Goal: Task Accomplishment & Management: Complete application form

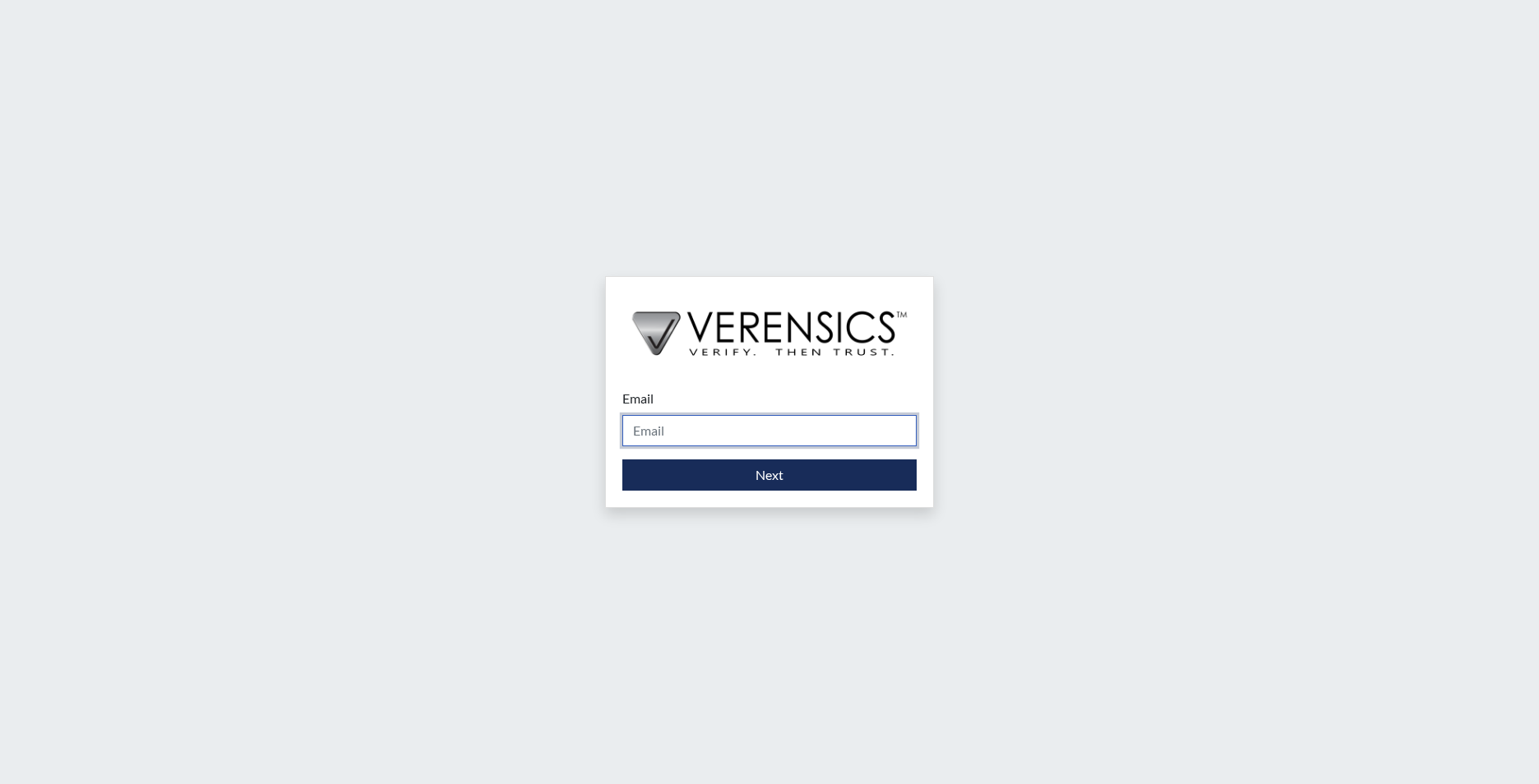
click at [790, 423] on input "Email" at bounding box center [770, 431] width 294 height 32
type input "[EMAIL_ADDRESS][PERSON_NAME][DOMAIN_NAME]"
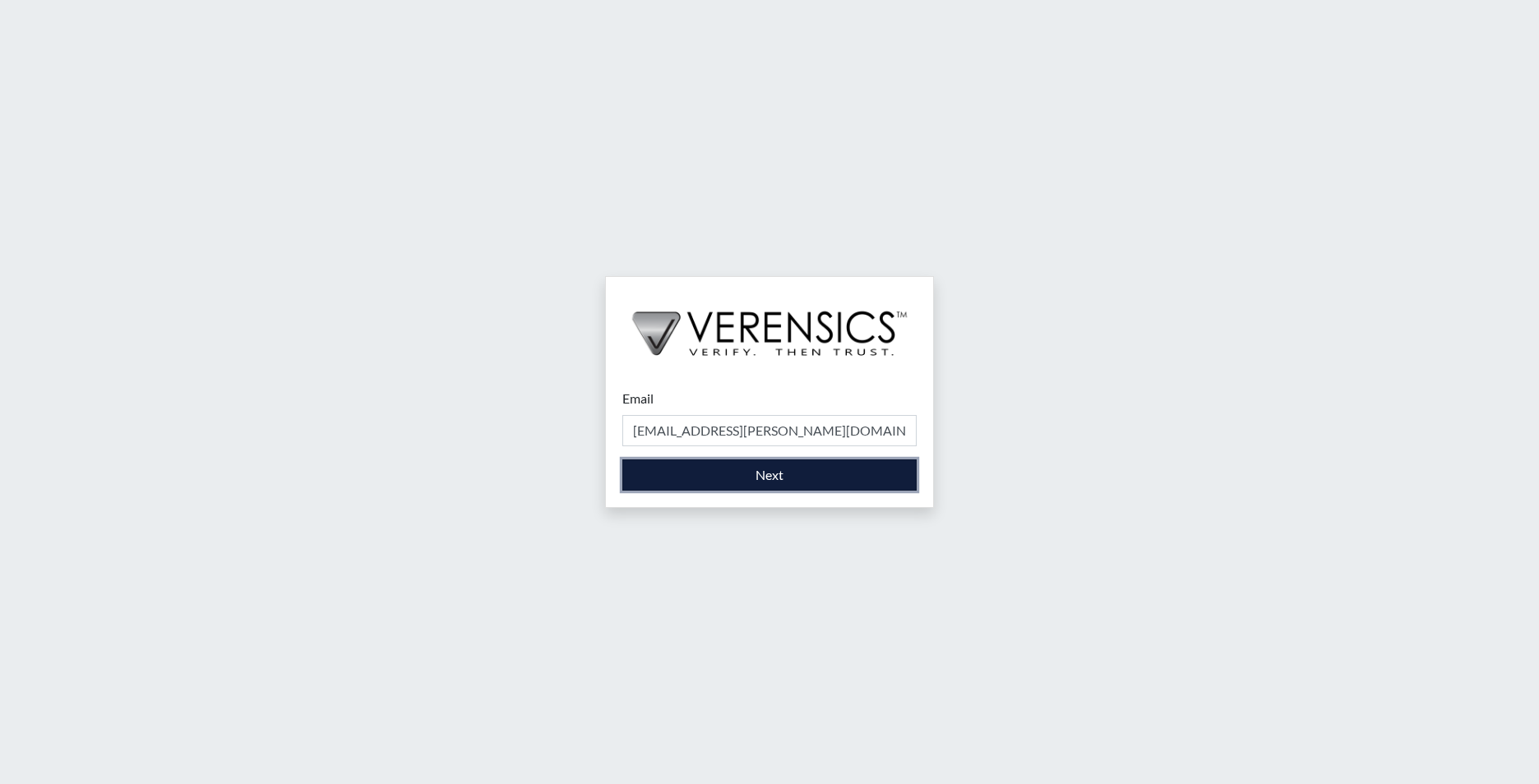
click at [785, 476] on button "Next" at bounding box center [770, 475] width 294 height 32
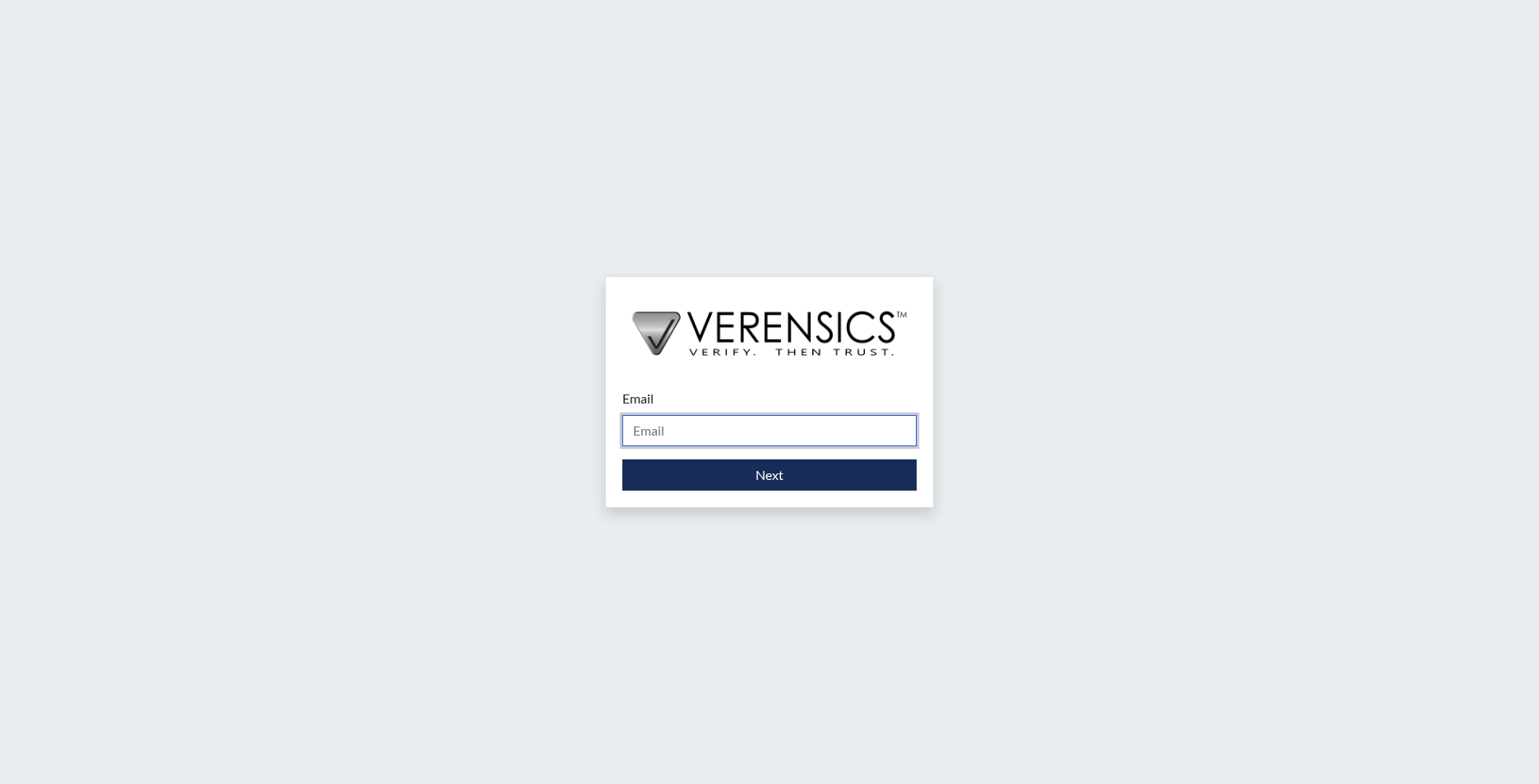
click at [839, 423] on input "Email" at bounding box center [770, 431] width 294 height 32
type input "[EMAIL_ADDRESS][PERSON_NAME][DOMAIN_NAME]"
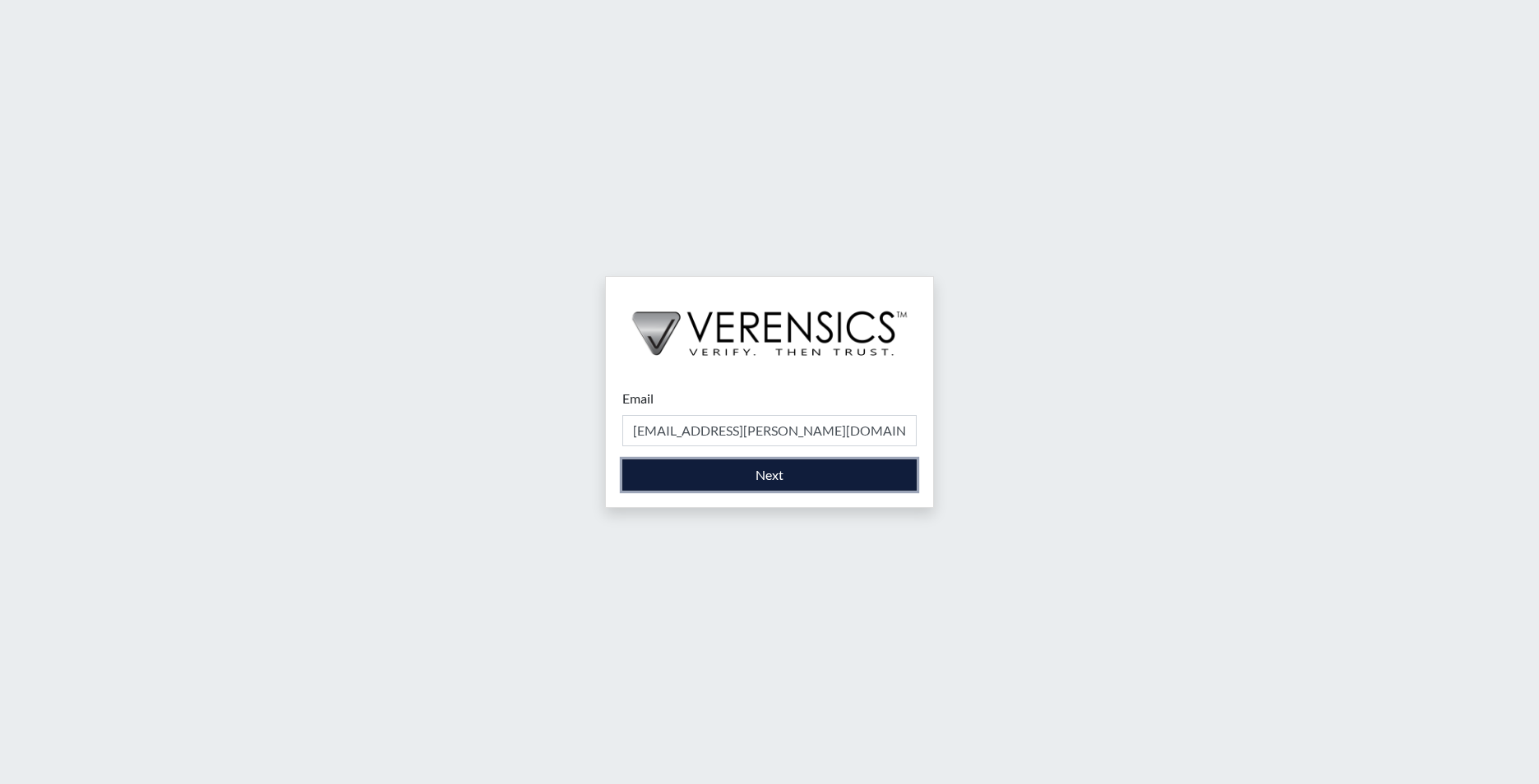
click at [806, 470] on button "Next" at bounding box center [770, 475] width 294 height 32
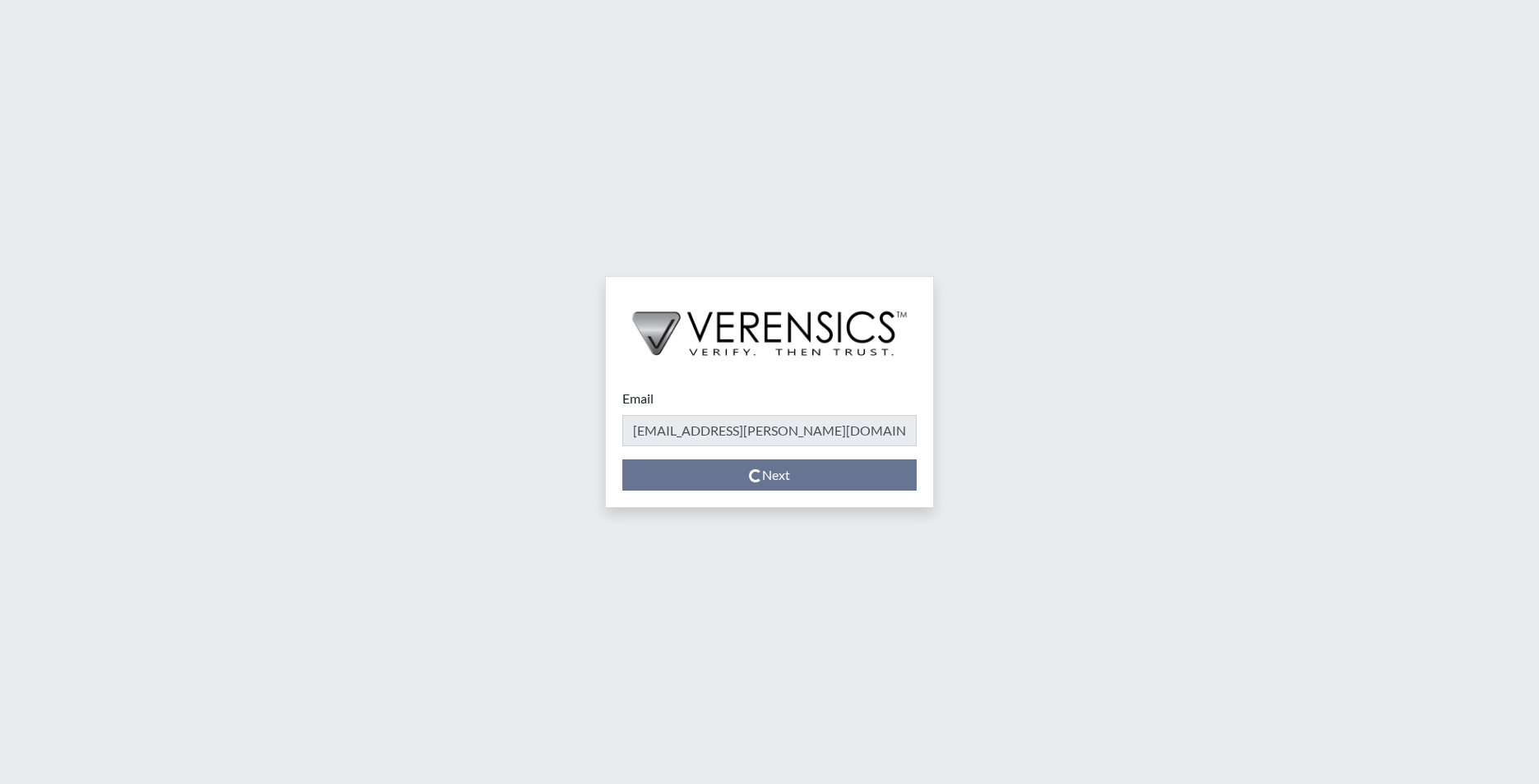
click at [1338, 356] on div "Email jonitisha.davis@gdc.ga.gov Please provide your email address. Next" at bounding box center [770, 392] width 1539 height 784
